Goal: Share content: Share content

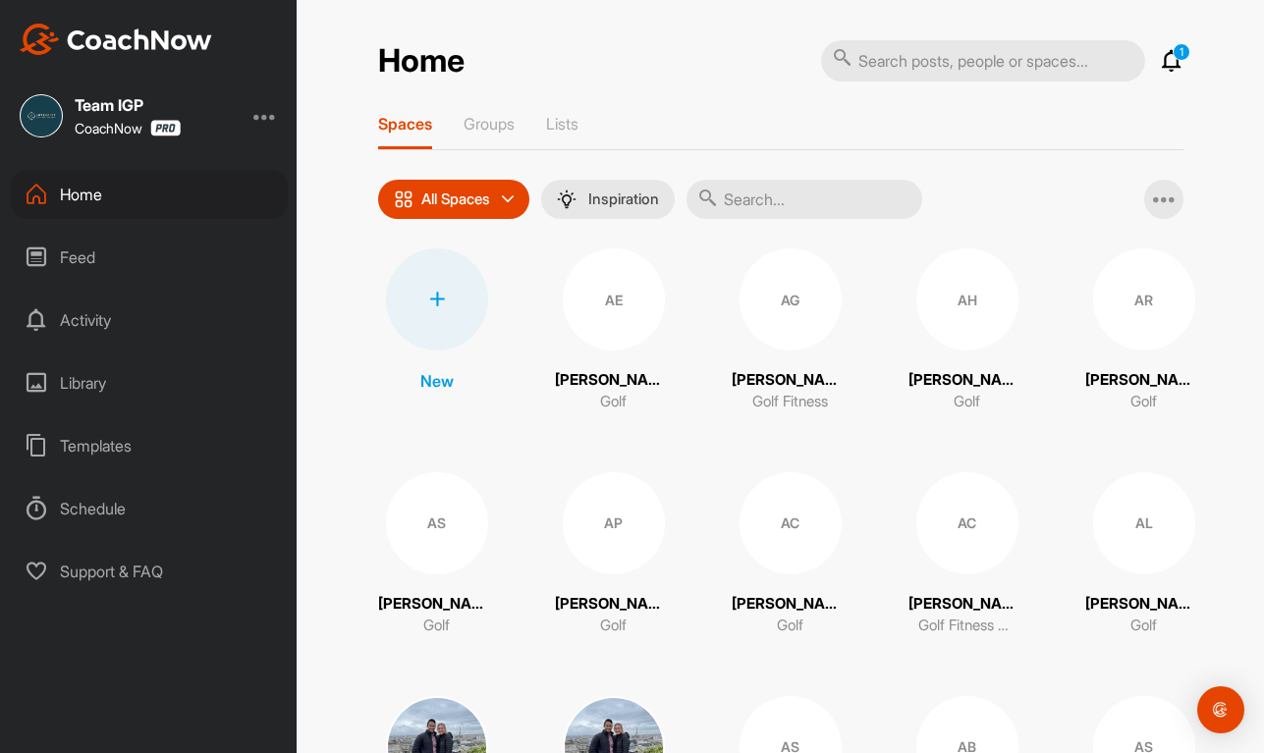
click at [818, 194] on input "text" at bounding box center [805, 199] width 236 height 39
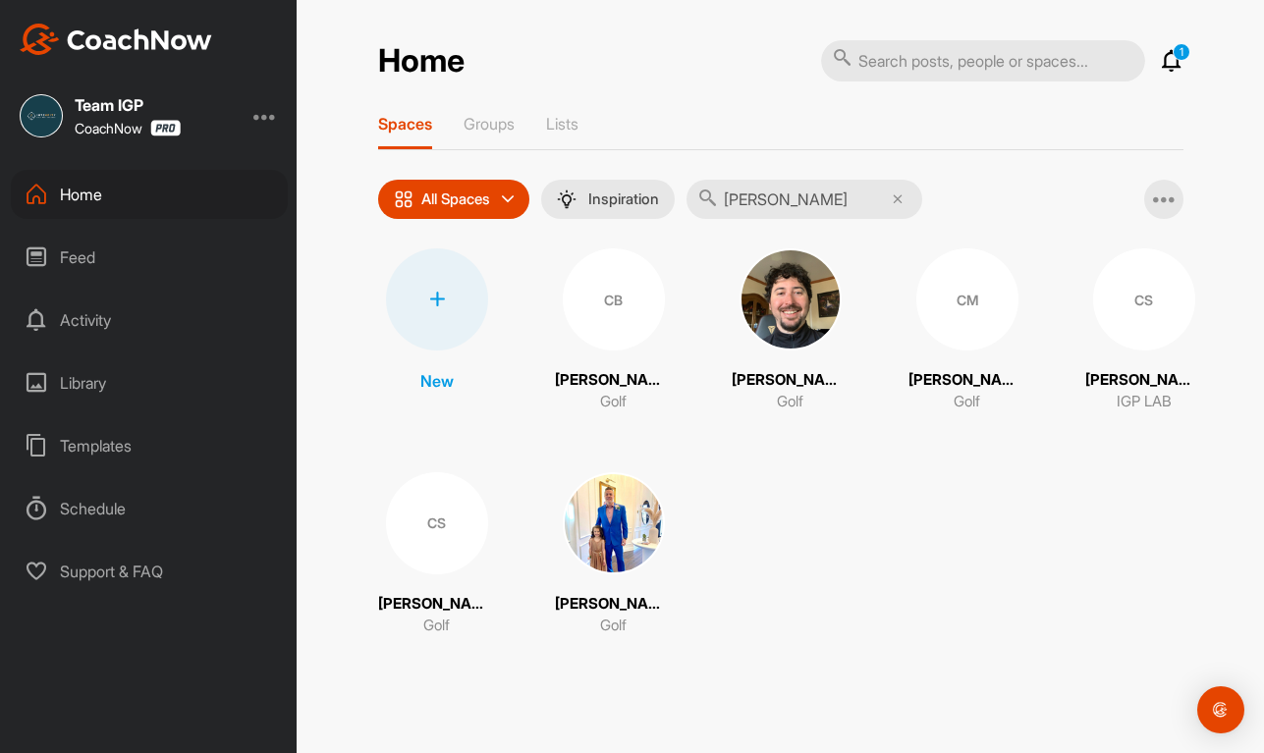
type input "[PERSON_NAME]"
click at [964, 319] on div "CM" at bounding box center [967, 300] width 102 height 102
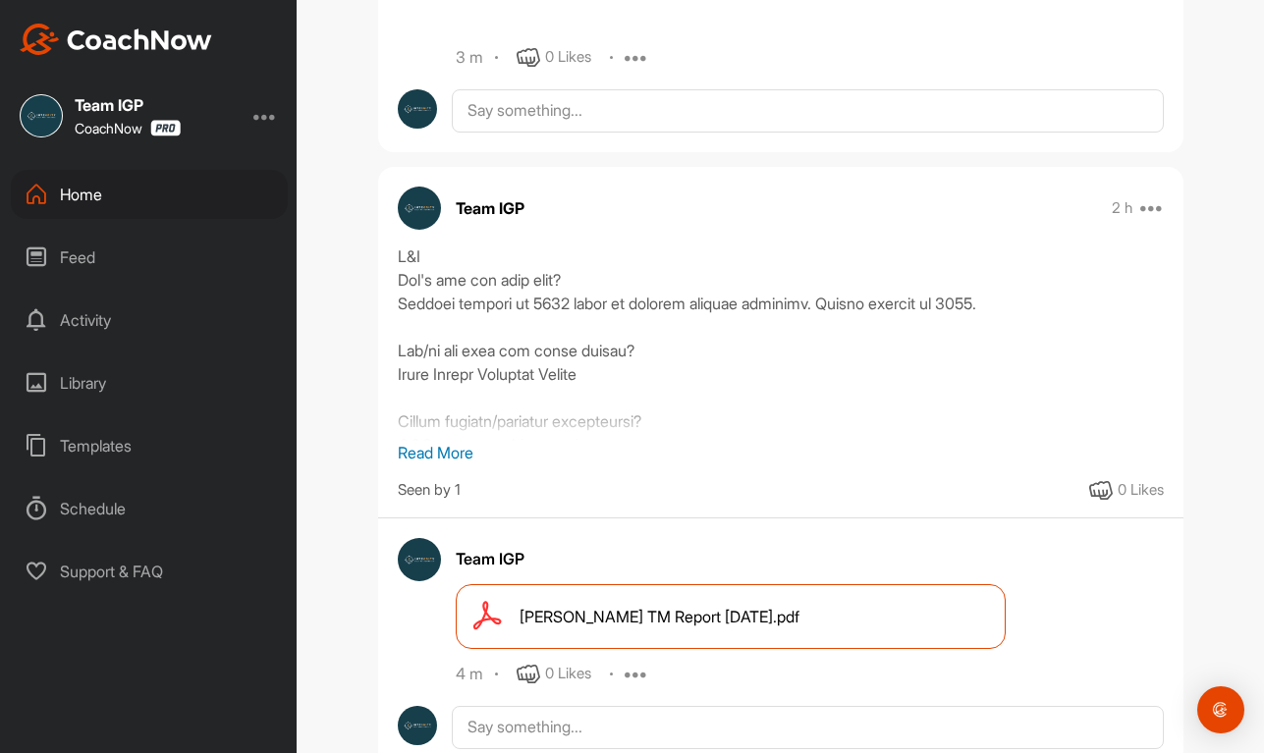
scroll to position [1418, 0]
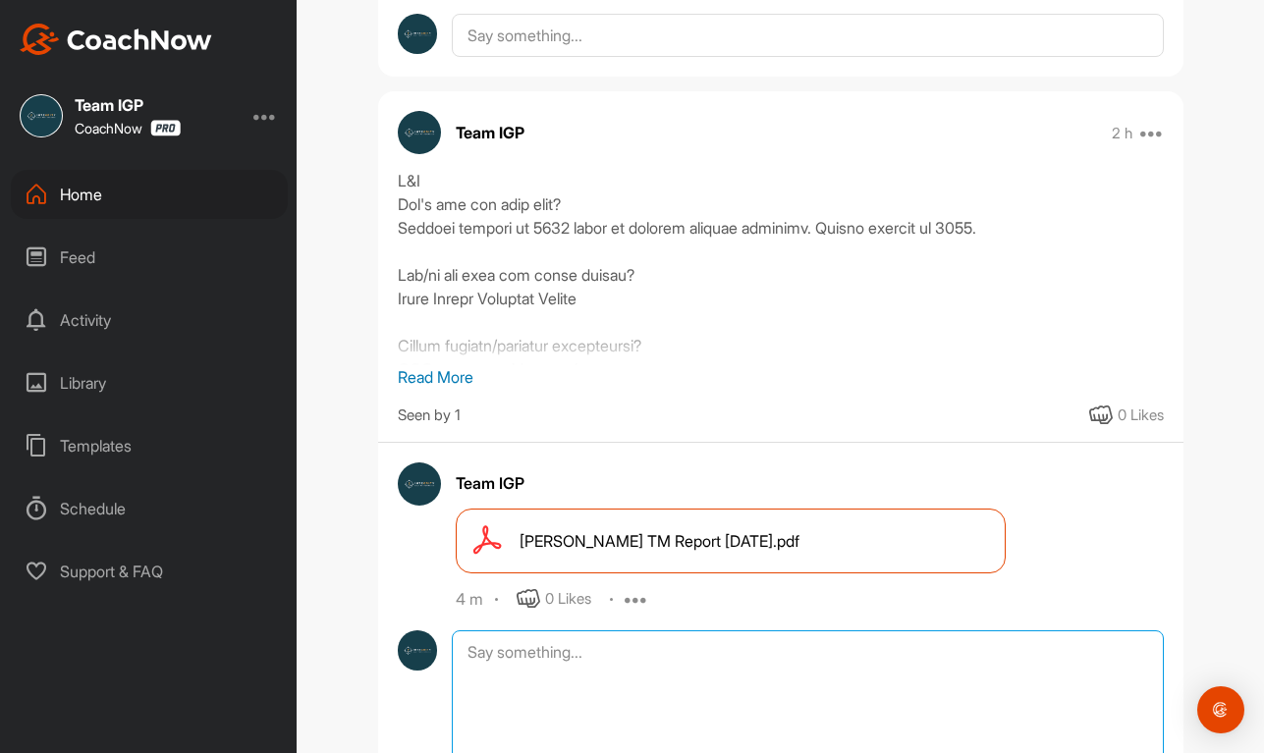
click at [648, 639] on textarea at bounding box center [807, 729] width 711 height 196
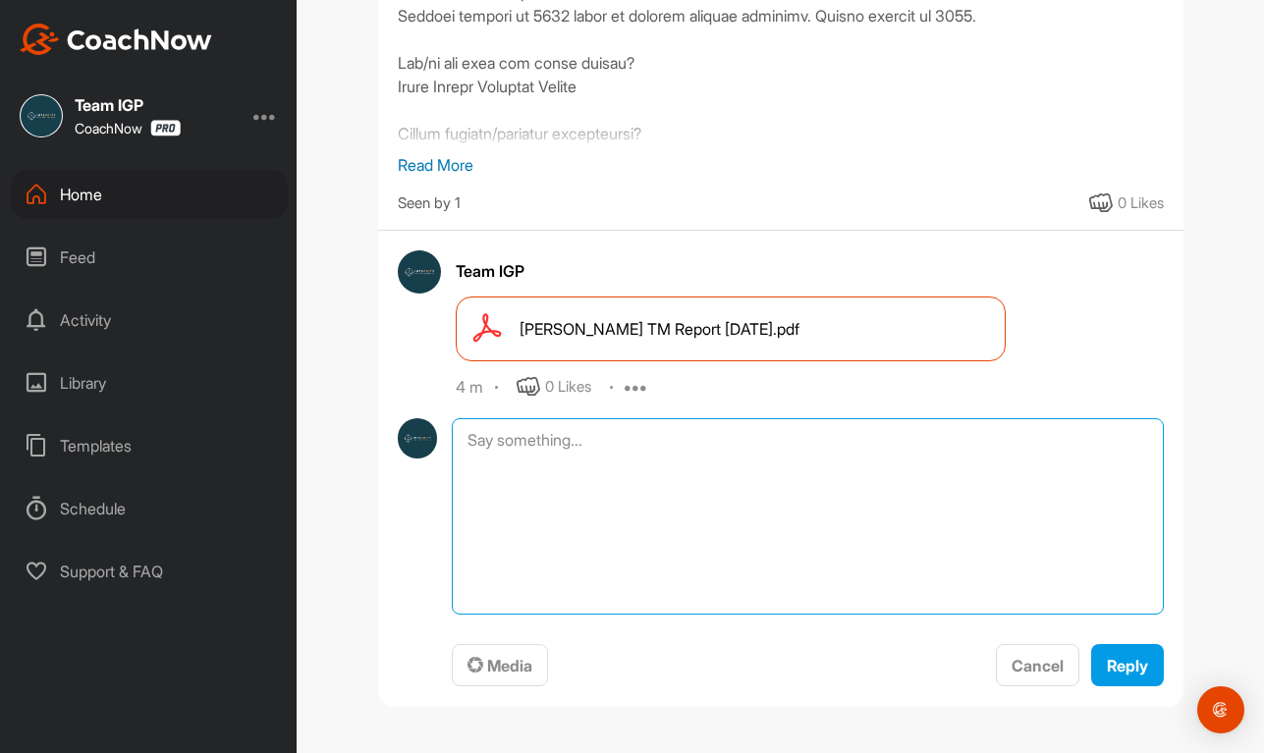
scroll to position [1644, 0]
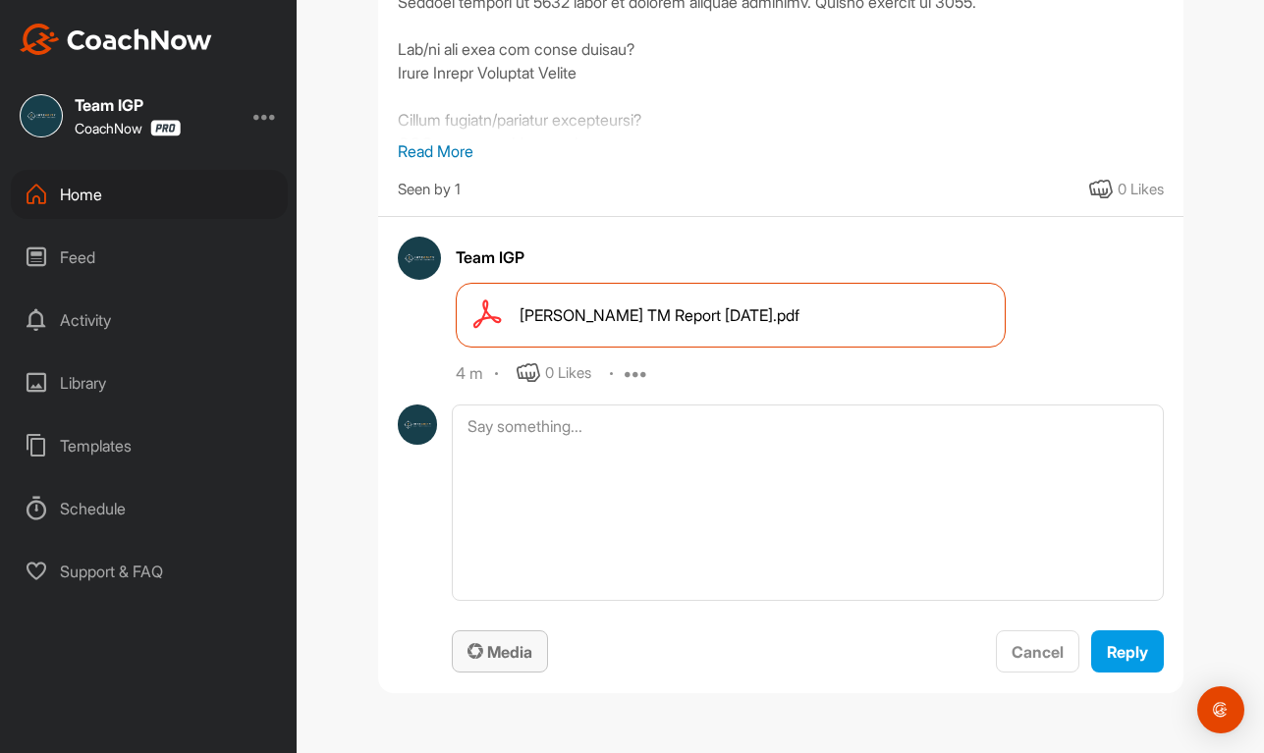
click at [503, 652] on span "Media" at bounding box center [500, 652] width 65 height 20
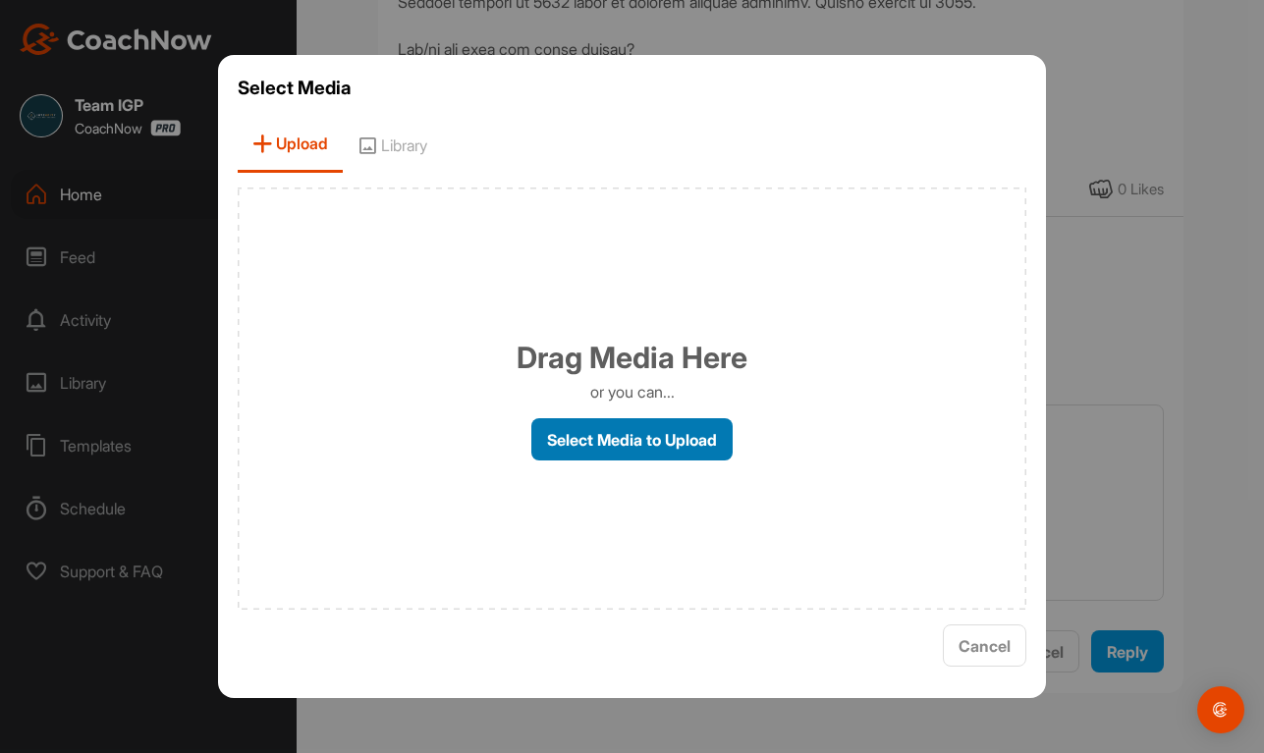
click at [601, 432] on label "Select Media to Upload" at bounding box center [631, 439] width 201 height 42
click at [0, 0] on input "Select Media to Upload" at bounding box center [0, 0] width 0 height 0
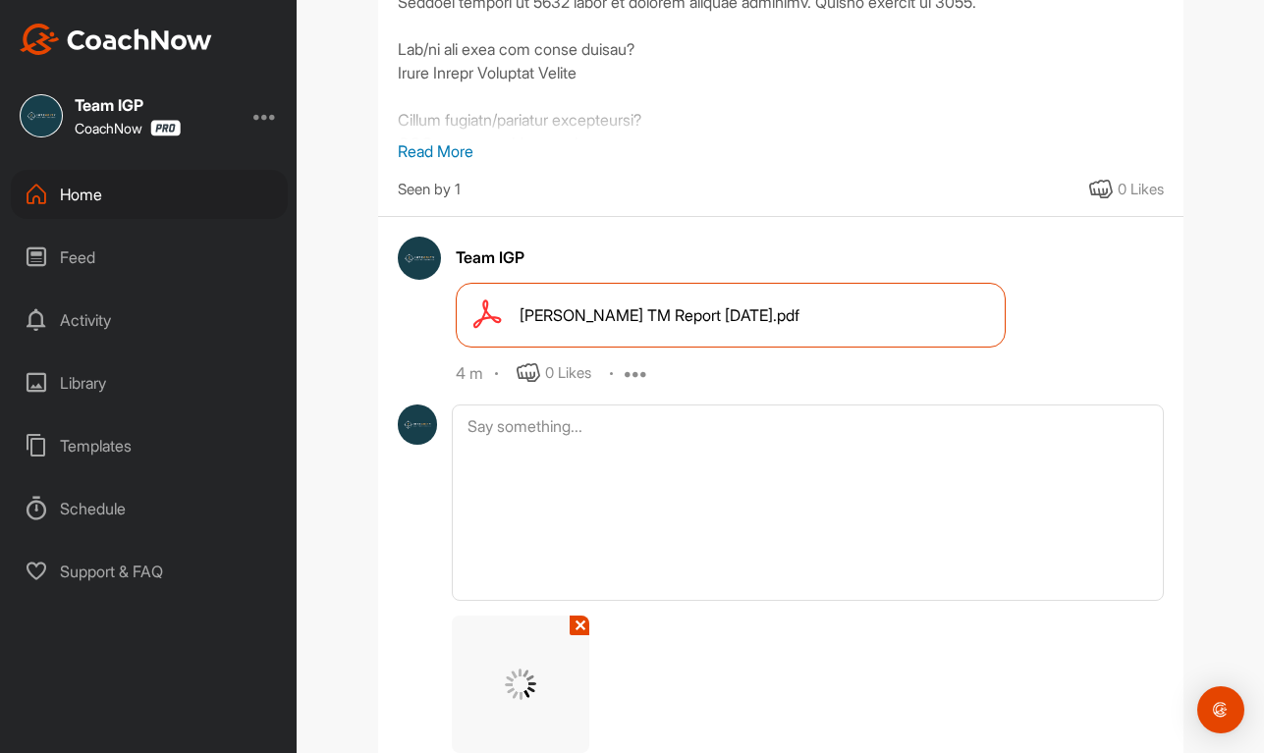
drag, startPoint x: 746, startPoint y: 452, endPoint x: 1029, endPoint y: 612, distance: 325.9
click at [1029, 612] on div "✕ Media Cancel Reply" at bounding box center [807, 608] width 711 height 407
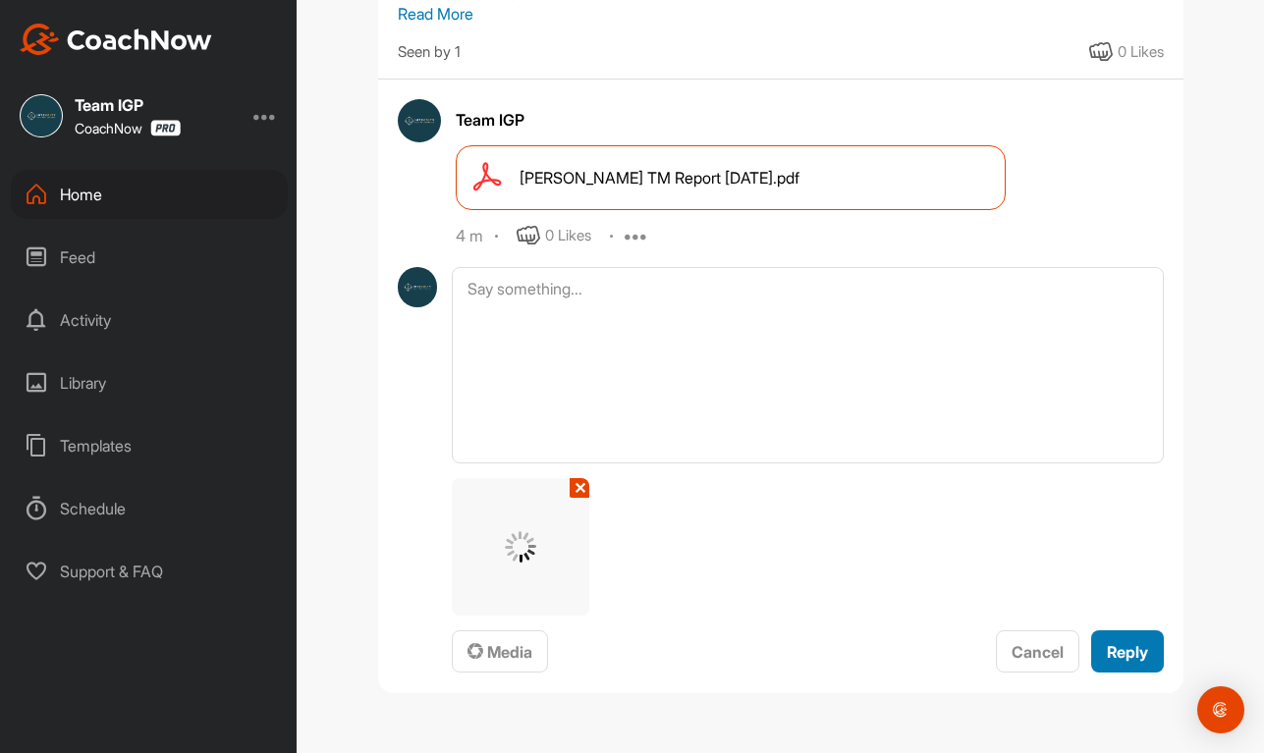
click at [1113, 636] on button "Reply" at bounding box center [1127, 652] width 73 height 42
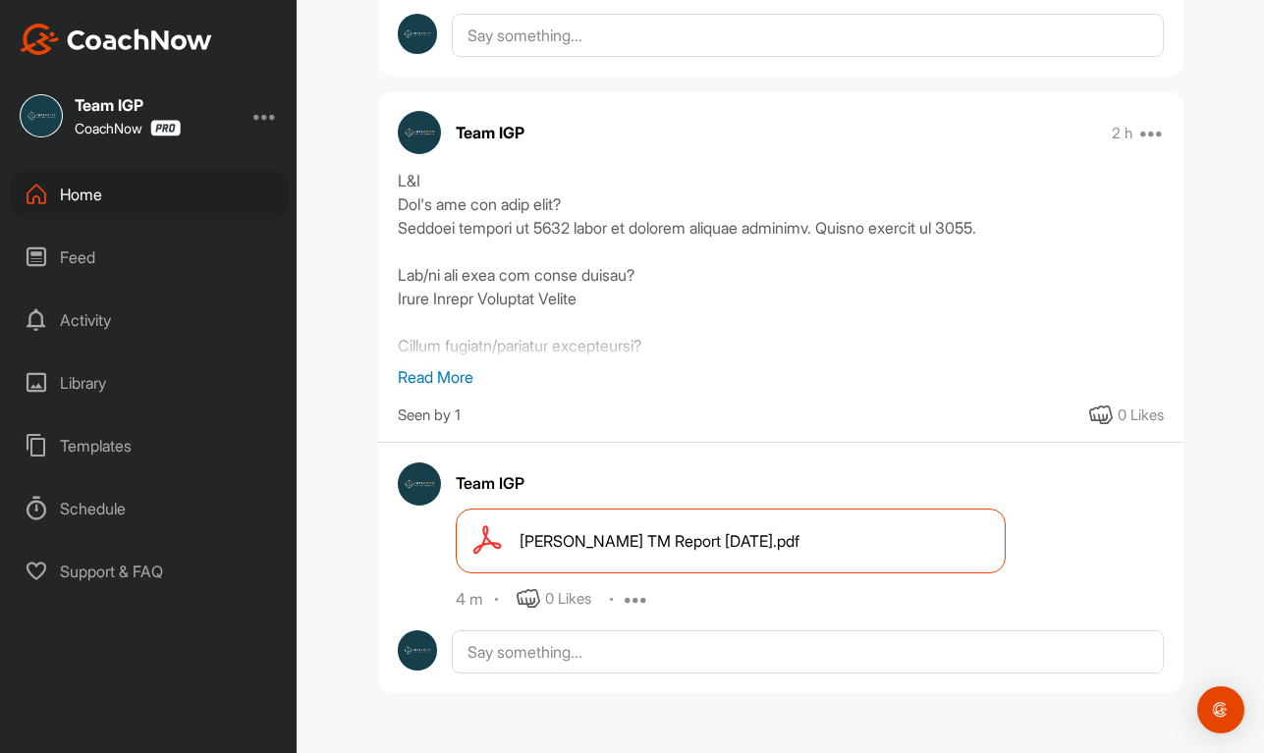
scroll to position [1586, 0]
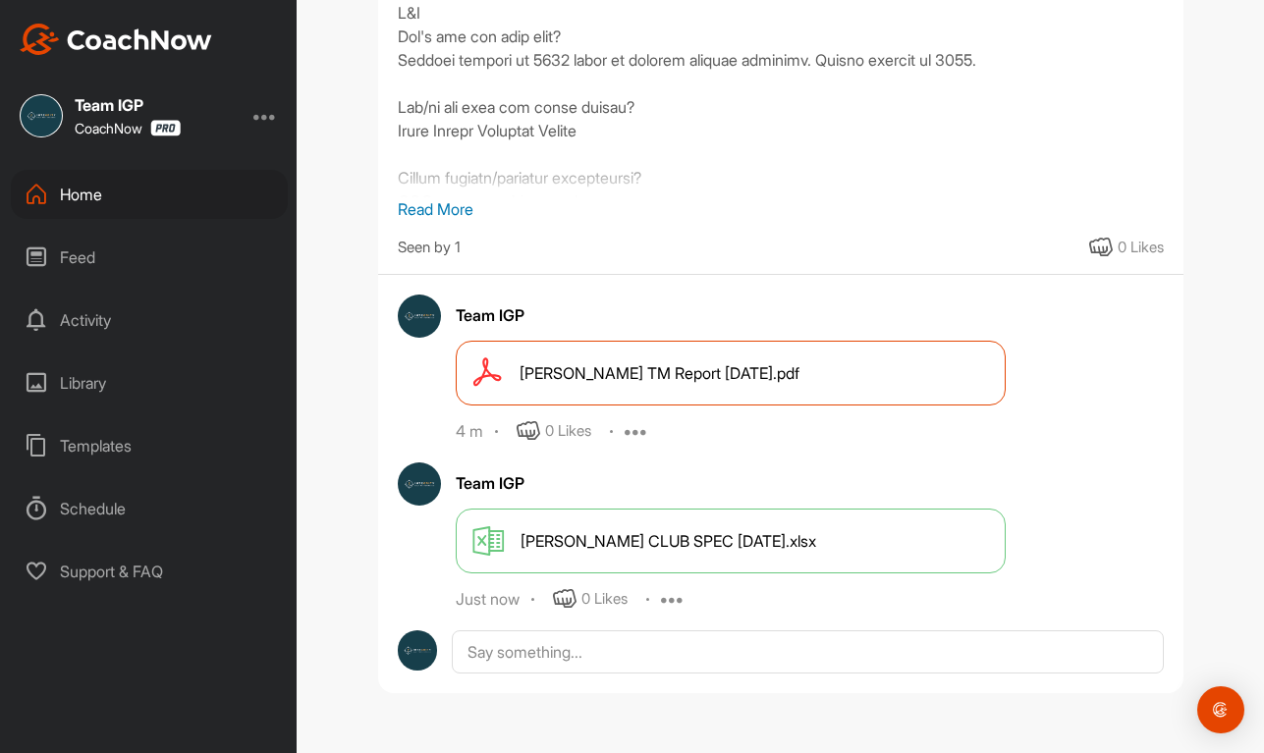
click at [707, 536] on span "[PERSON_NAME] CLUB SPEC [DATE].xlsx" at bounding box center [669, 541] width 296 height 24
